Goal: Information Seeking & Learning: Learn about a topic

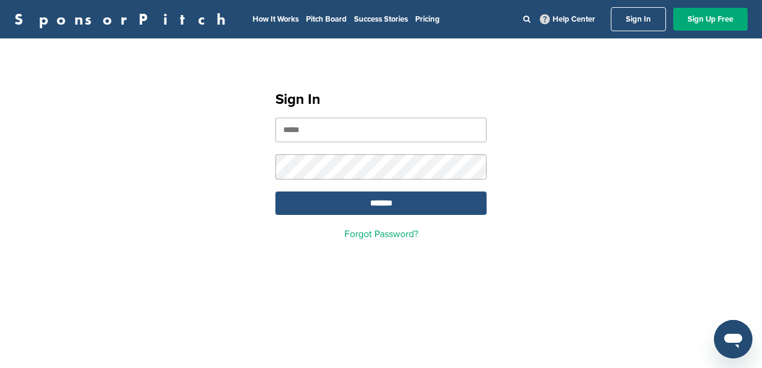
type input "**********"
click at [395, 208] on input "*******" at bounding box center [380, 202] width 211 height 23
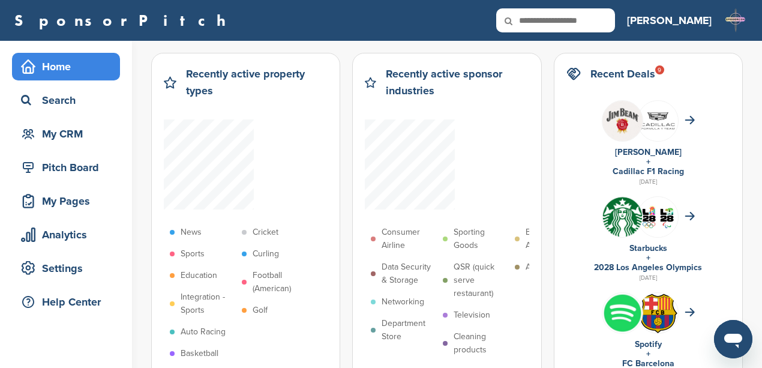
click at [615, 22] on input "text" at bounding box center [555, 20] width 119 height 24
click at [608, 22] on input "text" at bounding box center [555, 20] width 119 height 24
type input "******"
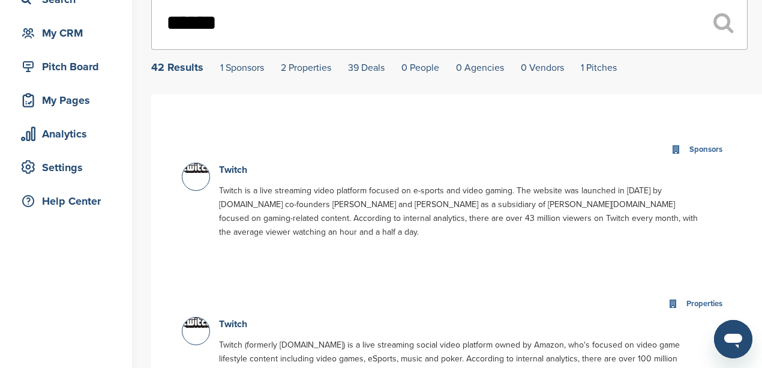
scroll to position [80, 0]
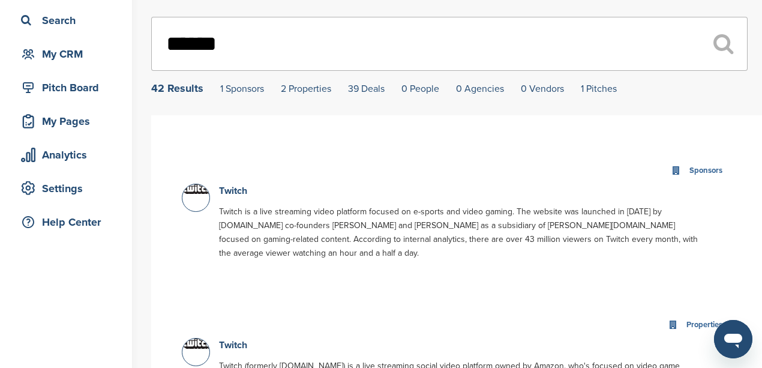
click at [200, 192] on img at bounding box center [197, 189] width 30 height 10
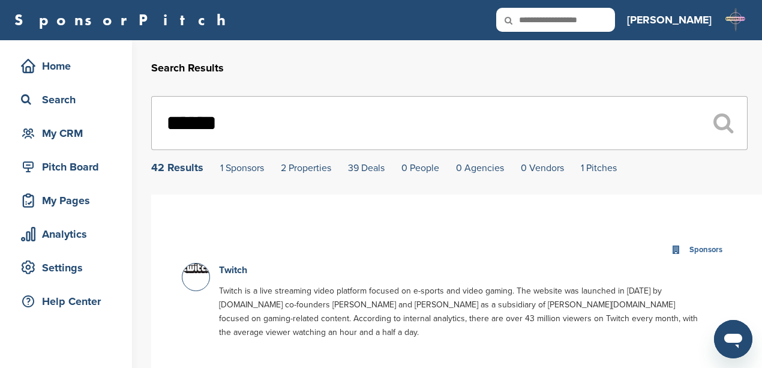
scroll to position [0, 0]
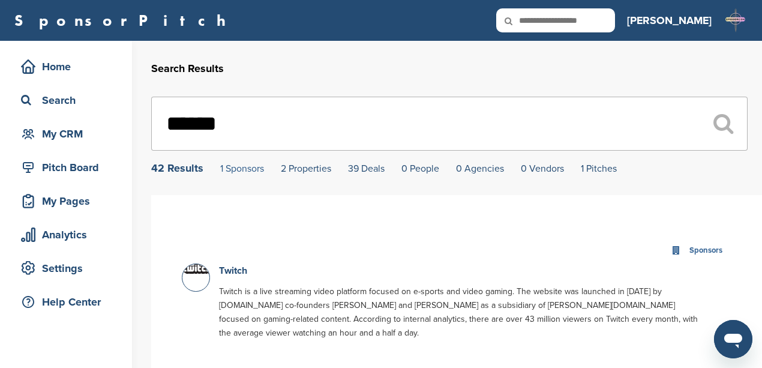
click at [245, 169] on link "1 Sponsors" at bounding box center [242, 169] width 44 height 12
click at [423, 294] on p "Twitch is a live streaming video platform focused on e-sports and video gaming.…" at bounding box center [460, 311] width 482 height 55
click at [201, 273] on img at bounding box center [197, 269] width 30 height 10
click at [225, 275] on link "Twitch" at bounding box center [233, 270] width 28 height 12
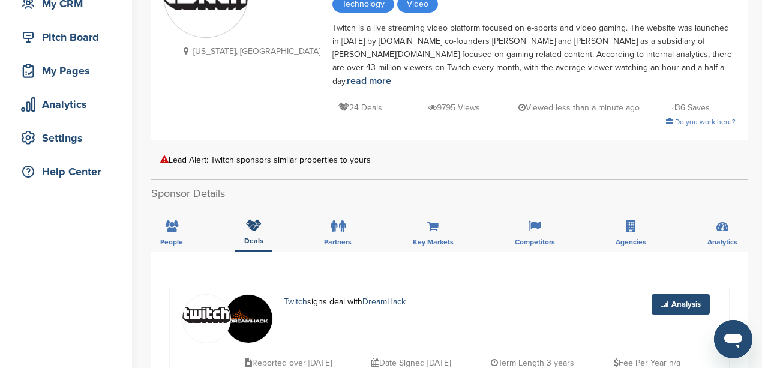
scroll to position [120, 0]
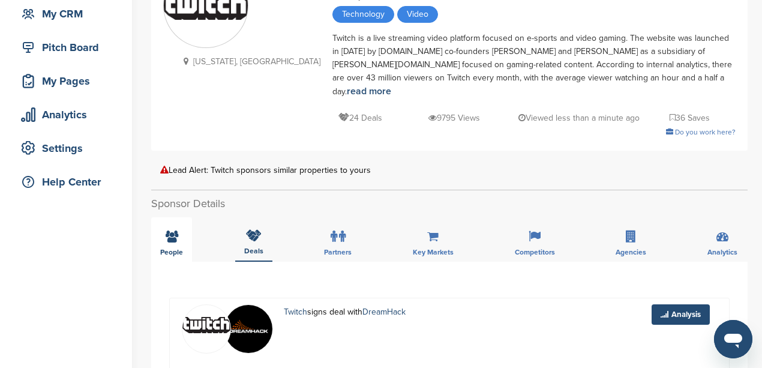
click at [175, 230] on icon at bounding box center [172, 236] width 13 height 12
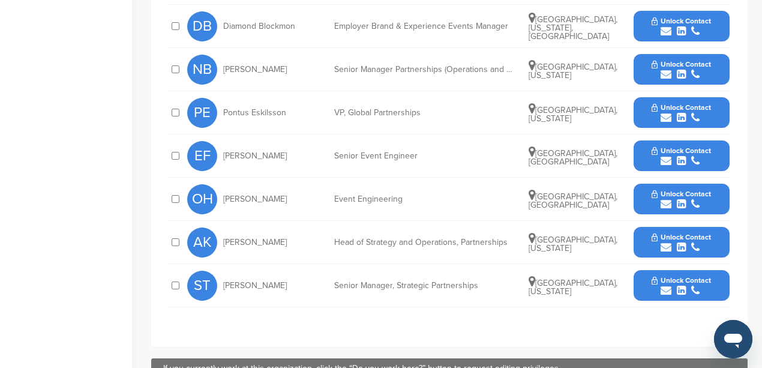
scroll to position [600, 0]
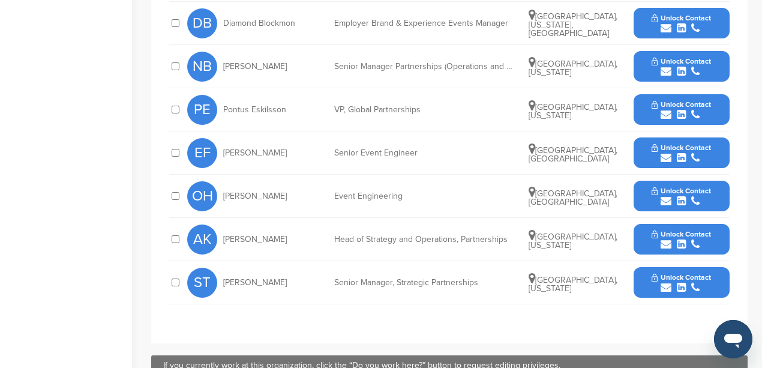
click at [662, 282] on icon "submit" at bounding box center [665, 287] width 11 height 11
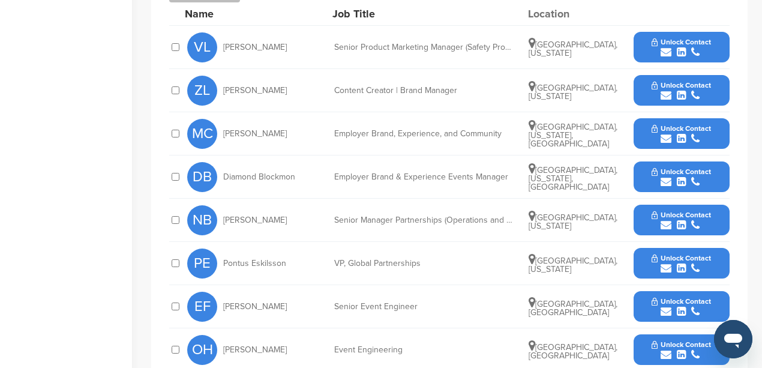
scroll to position [399, 0]
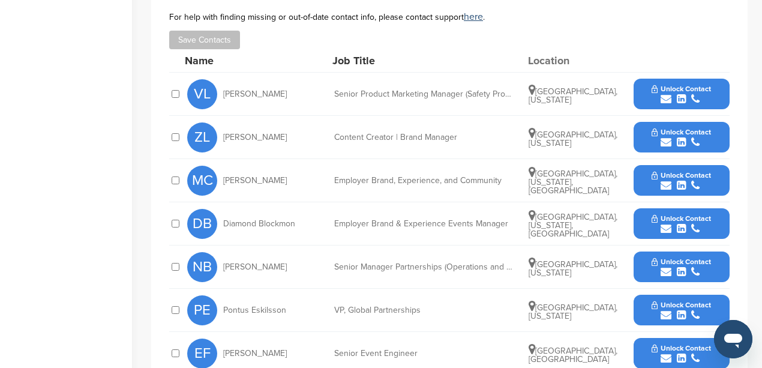
click at [670, 266] on icon "submit" at bounding box center [665, 271] width 11 height 11
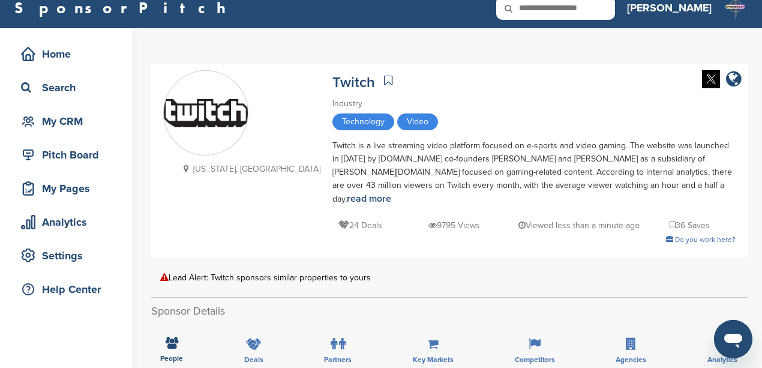
scroll to position [0, 0]
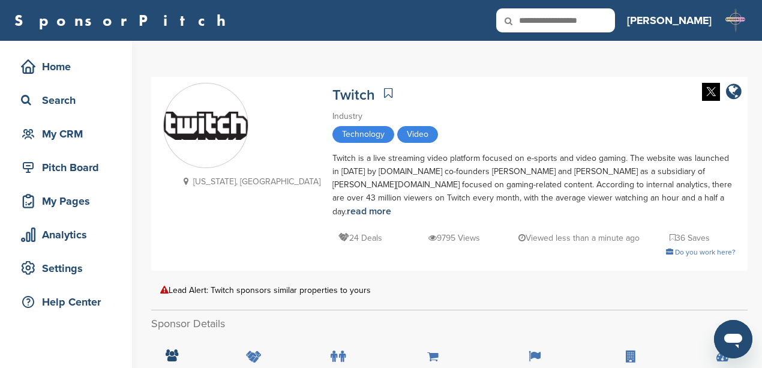
click at [610, 20] on input "text" at bounding box center [555, 20] width 119 height 24
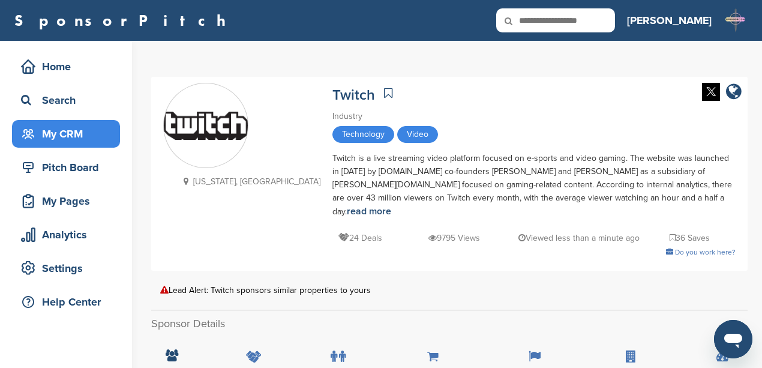
click at [55, 128] on div "My CRM" at bounding box center [69, 134] width 102 height 22
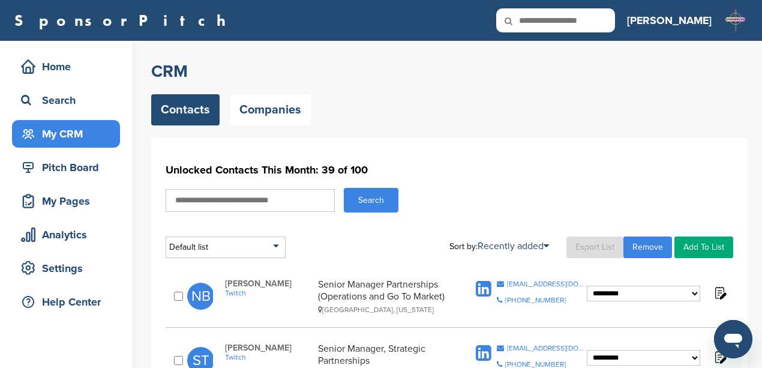
click at [255, 205] on input "text" at bounding box center [250, 200] width 169 height 23
click at [642, 168] on h1 "Unlocked Contacts This Month: 39 of 100" at bounding box center [449, 170] width 567 height 22
